Goal: Task Accomplishment & Management: Manage account settings

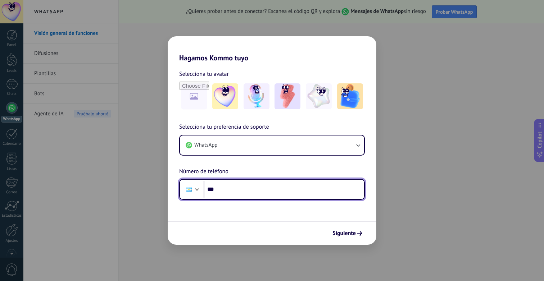
click at [252, 189] on input "***" at bounding box center [284, 189] width 160 height 17
type input "**********"
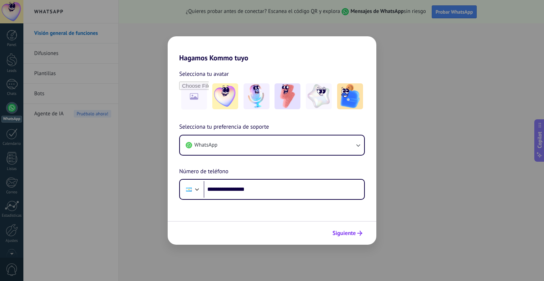
click at [334, 229] on button "Siguiente" at bounding box center [347, 233] width 36 height 12
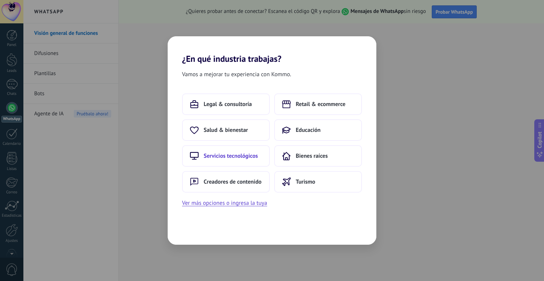
click at [238, 157] on span "Servicios tecnológicos" at bounding box center [231, 155] width 54 height 7
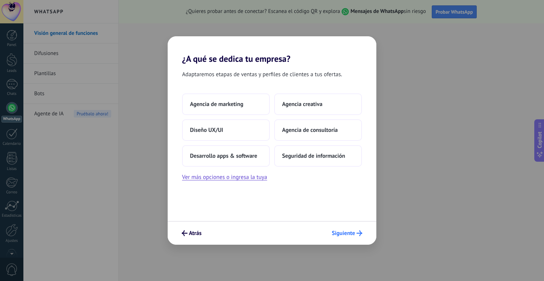
click at [349, 231] on span "Siguiente" at bounding box center [343, 233] width 23 height 5
click at [351, 234] on span "Siguiente" at bounding box center [343, 233] width 23 height 5
click at [347, 229] on button "Siguiente" at bounding box center [346, 233] width 37 height 12
click at [345, 236] on span "Siguiente" at bounding box center [343, 233] width 23 height 5
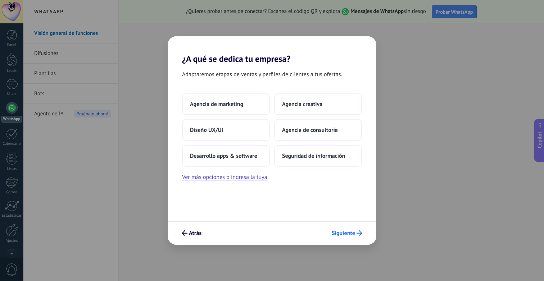
click at [345, 236] on span "Siguiente" at bounding box center [343, 233] width 23 height 5
click at [230, 150] on button "Desarrollo apps & software" at bounding box center [226, 156] width 88 height 22
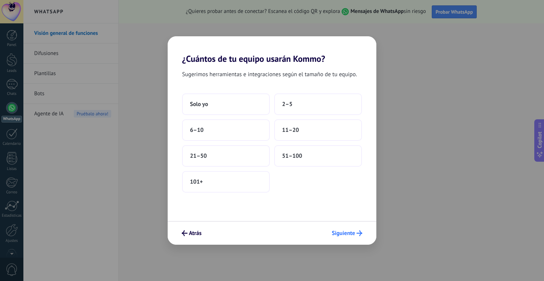
click at [354, 237] on button "Siguiente" at bounding box center [346, 233] width 37 height 12
click at [210, 107] on button "Solo yo" at bounding box center [226, 104] width 88 height 22
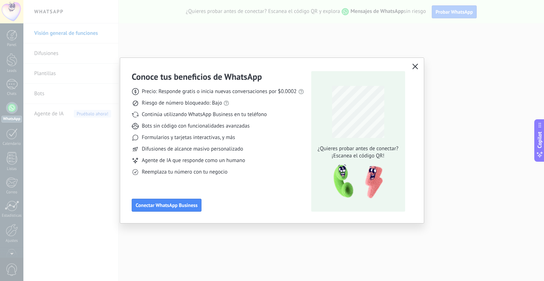
click at [415, 67] on use "button" at bounding box center [414, 66] width 5 height 5
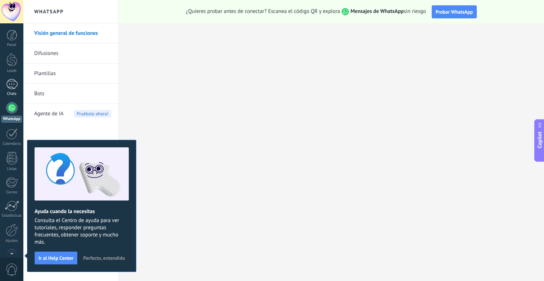
click at [11, 84] on div at bounding box center [12, 84] width 12 height 10
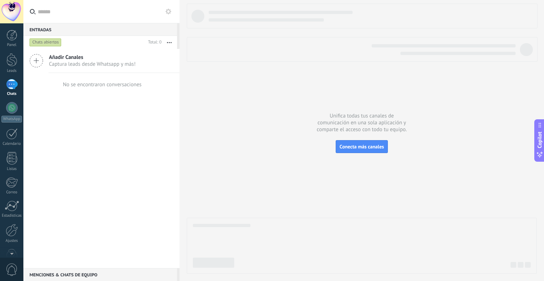
click at [169, 42] on button "button" at bounding box center [168, 42] width 15 height 13
click at [11, 40] on div at bounding box center [11, 35] width 11 height 11
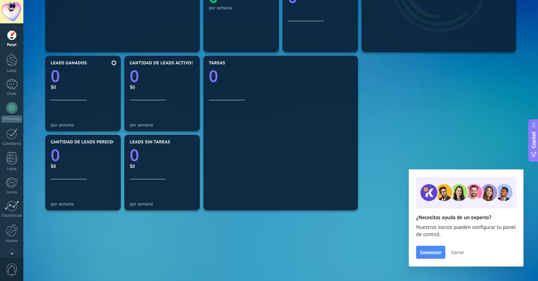
scroll to position [215, 0]
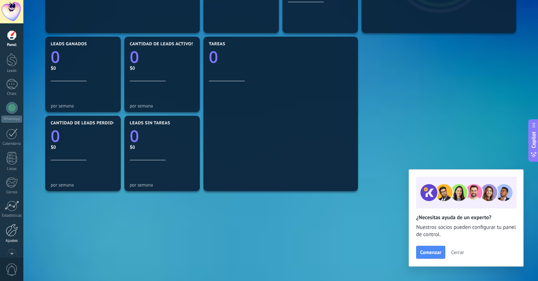
click at [10, 233] on div at bounding box center [12, 230] width 12 height 13
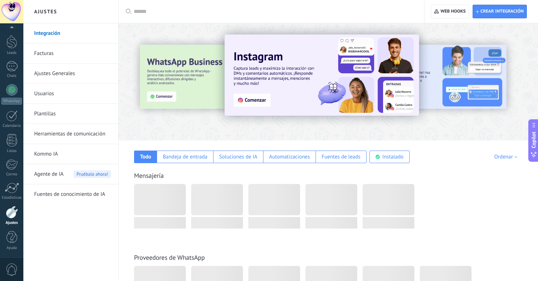
click at [57, 92] on link "Usuarios" at bounding box center [72, 94] width 77 height 20
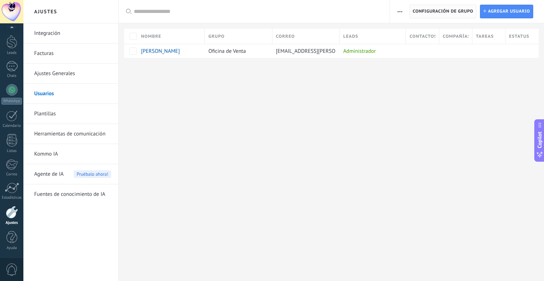
click at [437, 8] on span "Configuración de grupo" at bounding box center [442, 11] width 60 height 13
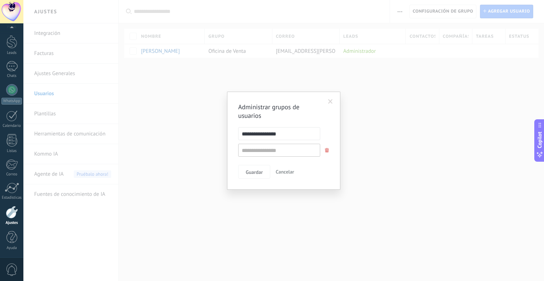
click at [329, 103] on span at bounding box center [330, 101] width 5 height 5
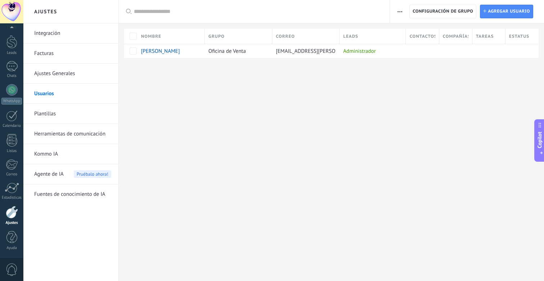
click at [392, 13] on div "Registro de autorización Lista blanca de direcciones IP Límites de actividade C…" at bounding box center [467, 11] width 154 height 23
click at [396, 13] on button "button" at bounding box center [399, 12] width 10 height 14
click at [377, 114] on div "Ajustes Integración Facturas Ajustes Generales Usuarios Plantillas Herramientas…" at bounding box center [283, 140] width 520 height 281
click at [443, 11] on span "Configuración de grupo" at bounding box center [442, 11] width 60 height 13
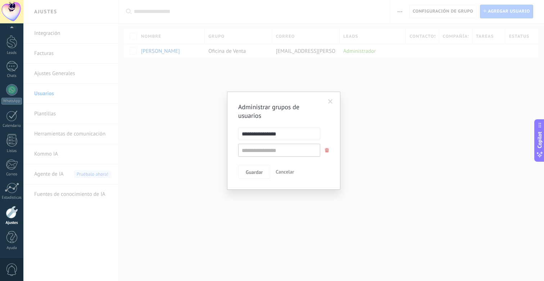
click at [426, 102] on div "**********" at bounding box center [283, 140] width 520 height 281
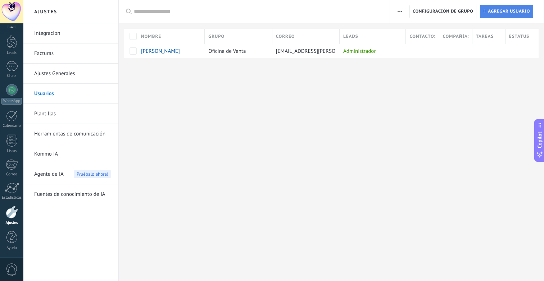
click at [499, 10] on span "Agregar usuario" at bounding box center [509, 11] width 42 height 13
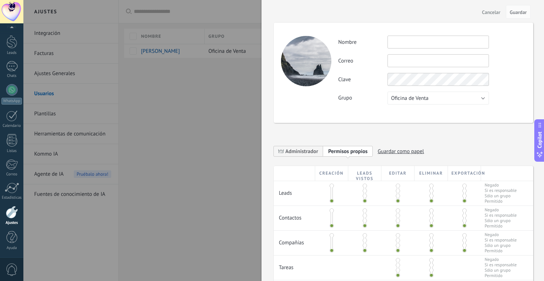
click at [428, 42] on input "text" at bounding box center [437, 42] width 101 height 13
type input "*"
type input "**"
click at [408, 63] on input "text" at bounding box center [437, 60] width 101 height 13
type input "**********"
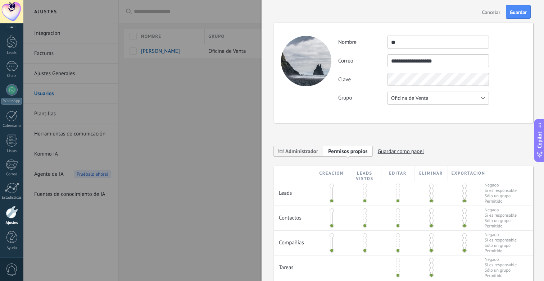
click at [467, 100] on div "**********" at bounding box center [431, 70] width 187 height 69
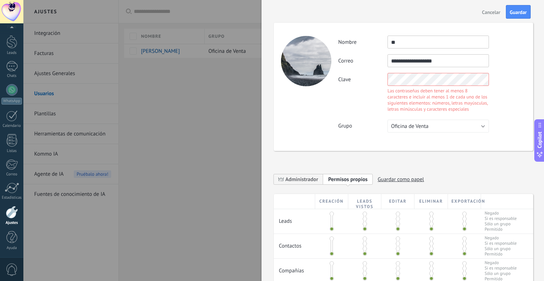
click at [346, 75] on div "Clave Las contraseñas deben tener al menos 8 caracteres e incluir al menos 1 de…" at bounding box center [431, 93] width 187 height 41
click at [363, 103] on div "**********" at bounding box center [431, 84] width 187 height 97
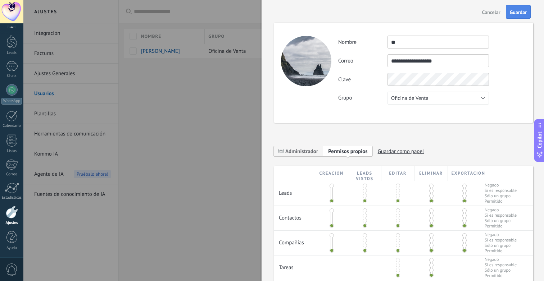
click at [521, 13] on span "Guardar" at bounding box center [518, 12] width 17 height 5
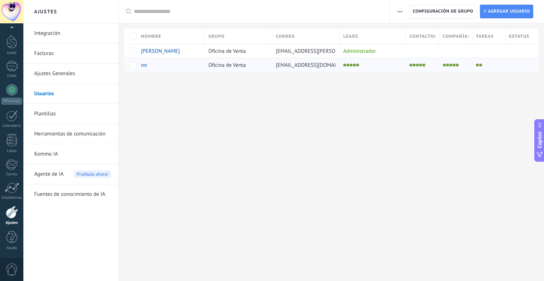
click at [350, 66] on li at bounding box center [350, 65] width 3 height 3
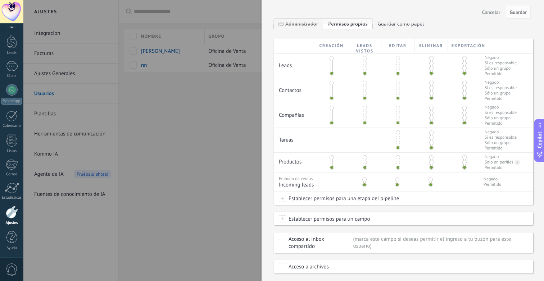
scroll to position [162, 0]
